Goal: Find specific page/section: Find specific page/section

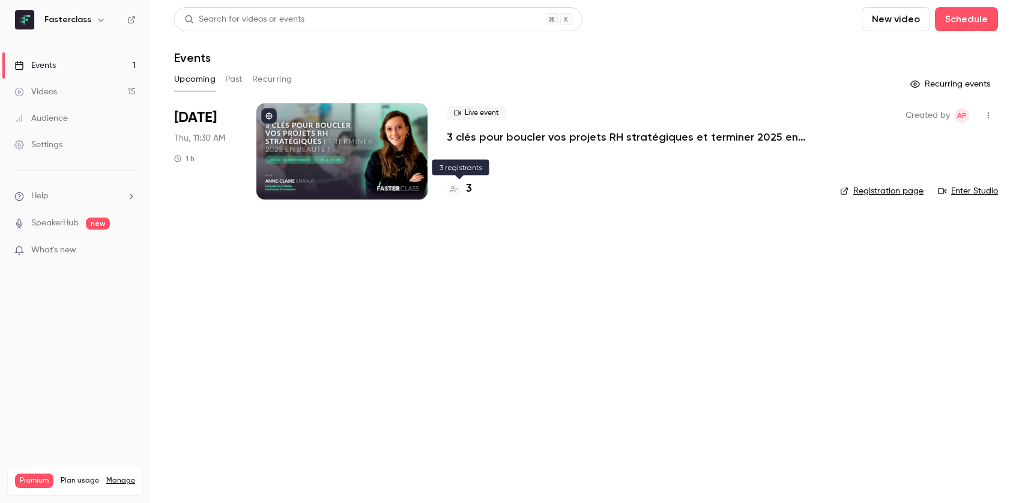
click at [468, 191] on h4 "3" at bounding box center [469, 189] width 6 height 16
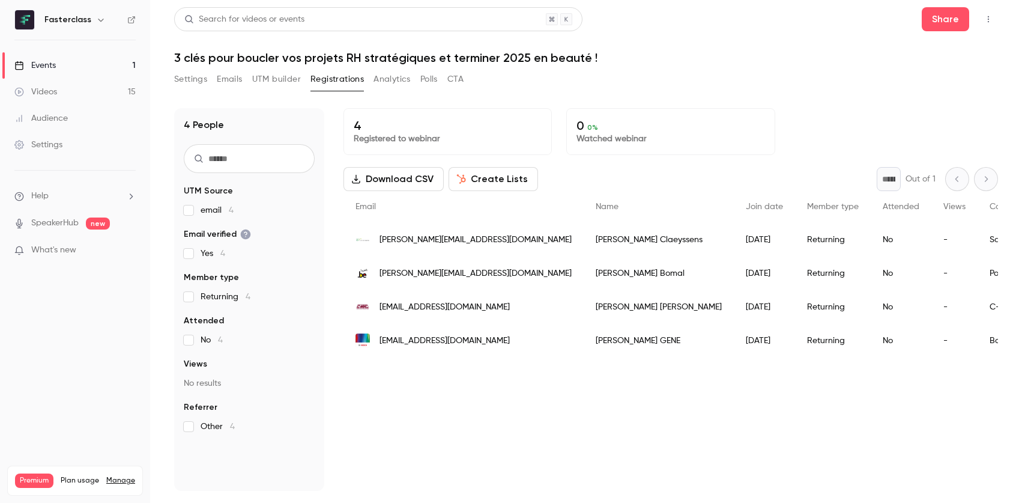
click at [110, 65] on link "Events 1" at bounding box center [75, 65] width 150 height 26
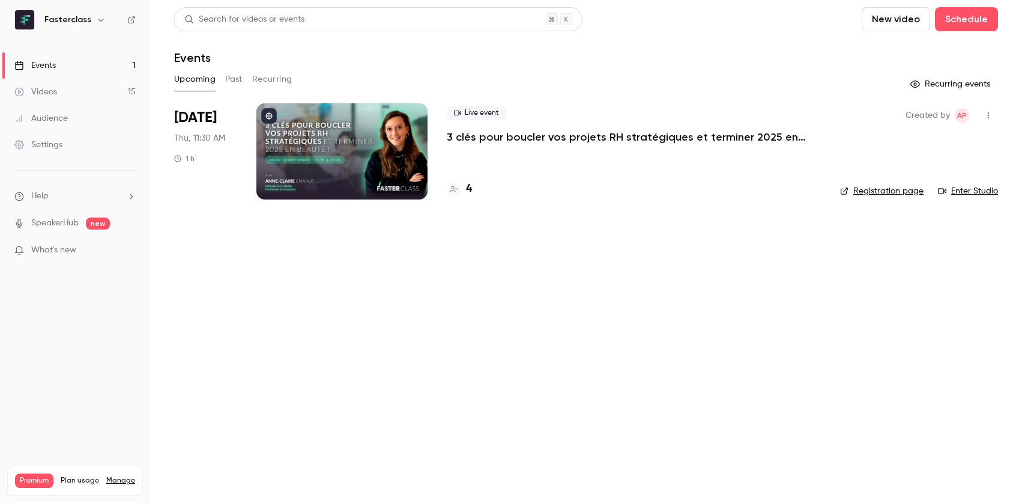
click at [112, 66] on link "Events 1" at bounding box center [75, 65] width 150 height 26
click at [469, 185] on h4 "4" at bounding box center [469, 189] width 6 height 16
